Goal: Task Accomplishment & Management: Use online tool/utility

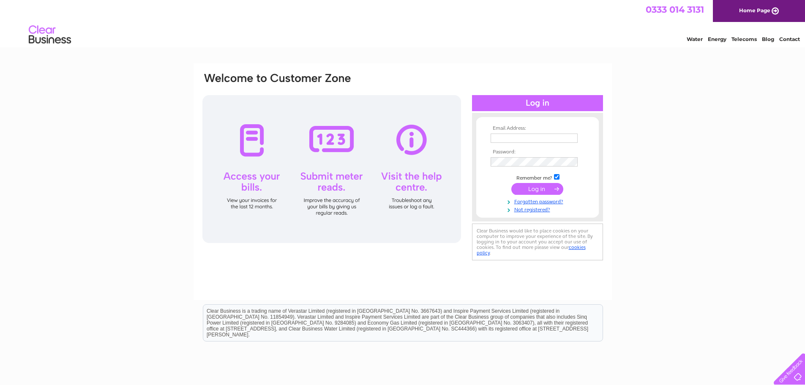
type input "klturnbull@stirlingstone.co.uk"
click at [559, 188] on input "submit" at bounding box center [537, 189] width 52 height 12
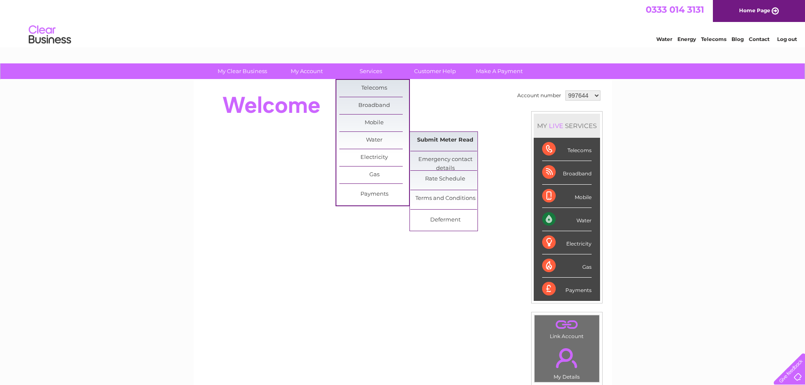
click at [454, 141] on link "Submit Meter Read" at bounding box center [445, 140] width 70 height 17
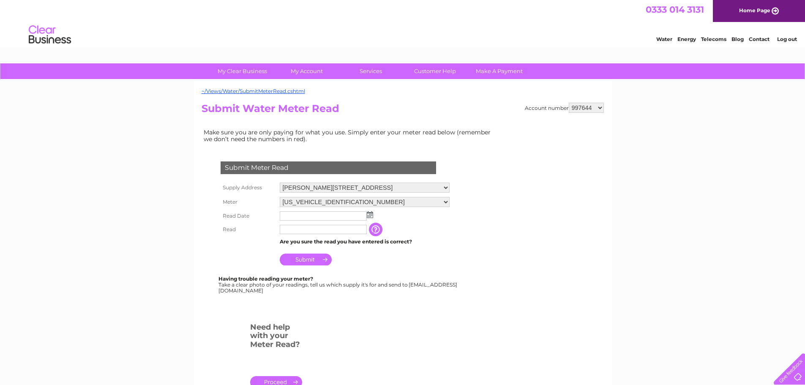
click at [580, 105] on select "997644 997649 1132442" at bounding box center [585, 108] width 35 height 10
select select "997649"
click at [569, 103] on select "997644 997649 1132442" at bounding box center [585, 108] width 35 height 10
click at [368, 214] on img at bounding box center [370, 214] width 6 height 7
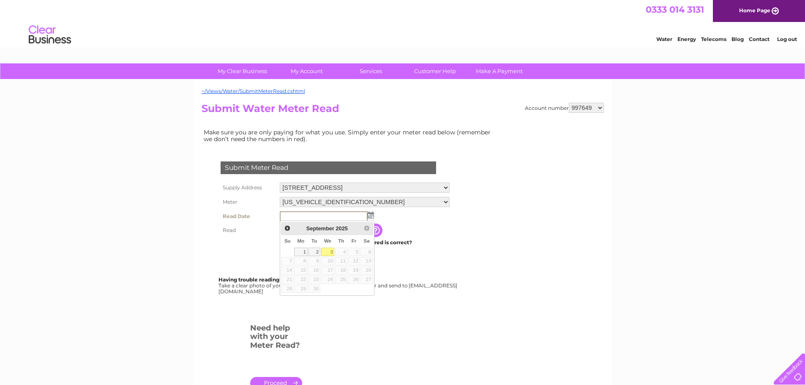
click at [331, 252] on link "3" at bounding box center [328, 252] width 14 height 8
type input "2025/09/03"
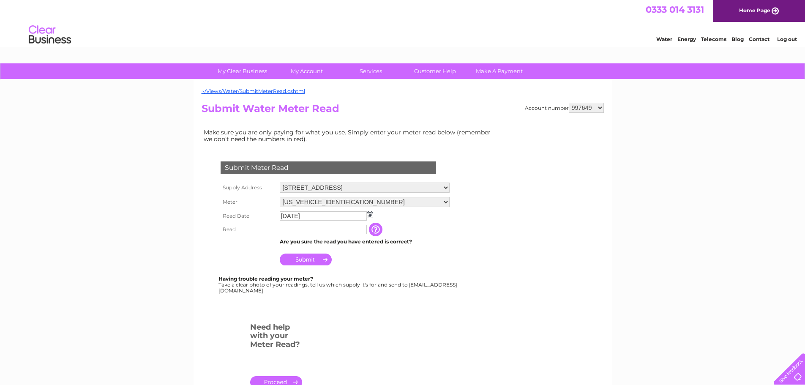
click at [340, 231] on input "text" at bounding box center [323, 229] width 87 height 9
type input "01845"
click at [298, 262] on input "Submit" at bounding box center [306, 259] width 52 height 12
